Goal: Navigation & Orientation: Find specific page/section

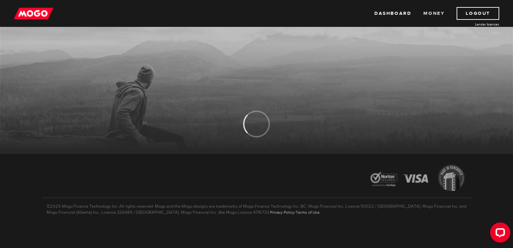
click at [431, 13] on link "Money" at bounding box center [433, 13] width 21 height 13
click at [398, 12] on link "Dashboard" at bounding box center [392, 13] width 37 height 13
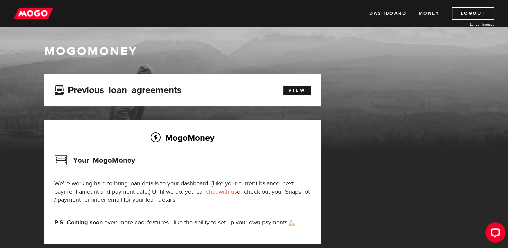
click at [437, 11] on link "Money" at bounding box center [428, 13] width 21 height 13
click at [304, 92] on link "View" at bounding box center [296, 90] width 27 height 9
